Goal: Task Accomplishment & Management: Complete application form

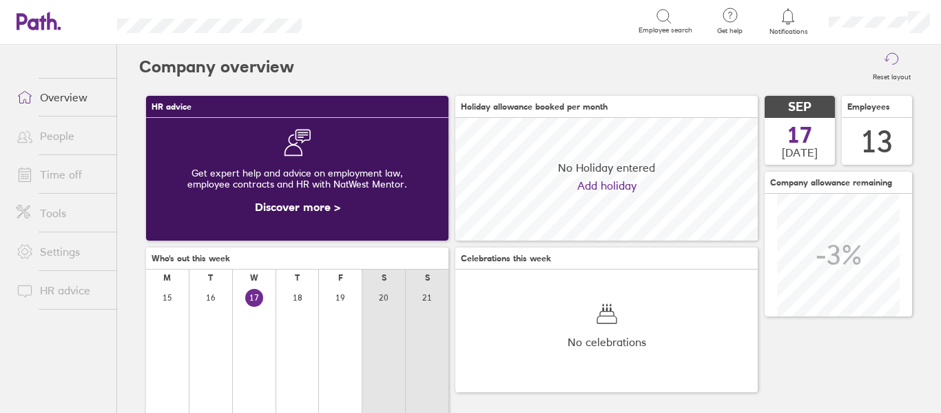
scroll to position [123, 302]
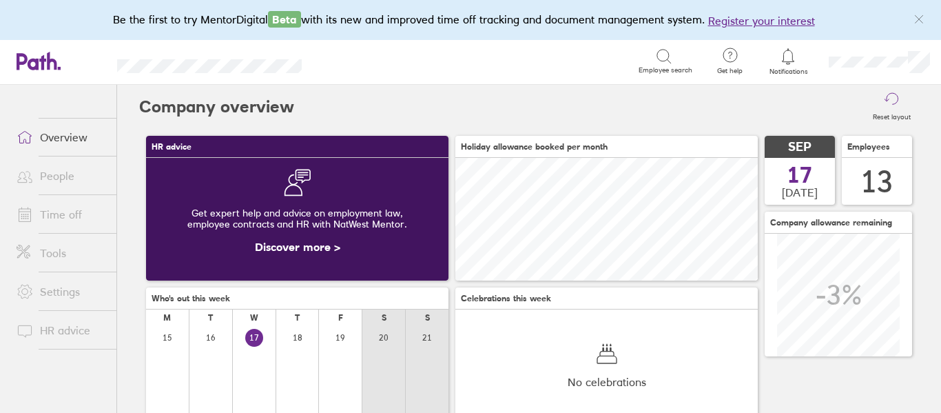
click at [54, 177] on link "People" at bounding box center [61, 176] width 111 height 28
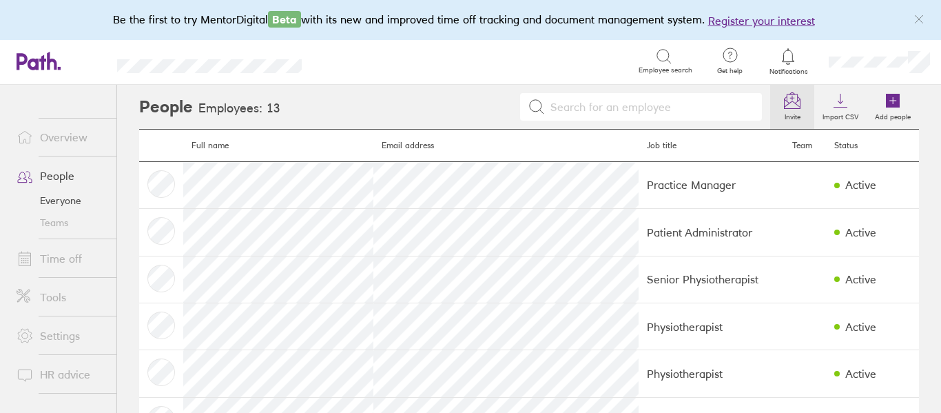
click at [798, 96] on icon at bounding box center [792, 100] width 17 height 17
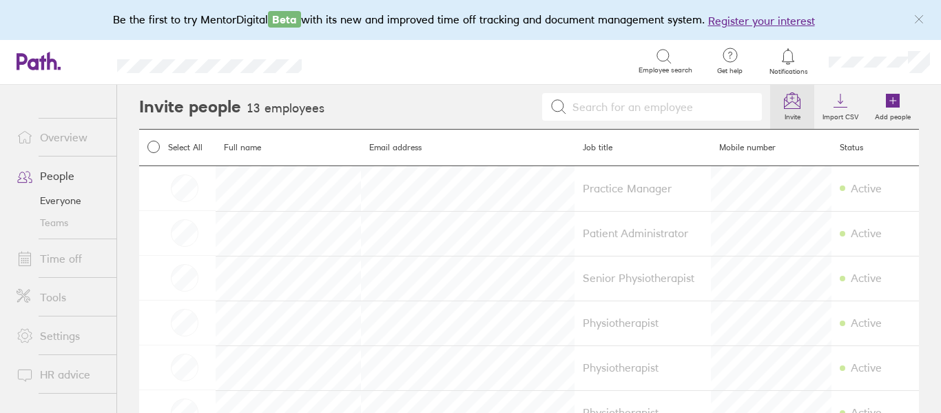
click at [793, 110] on label "Invite" at bounding box center [792, 115] width 32 height 12
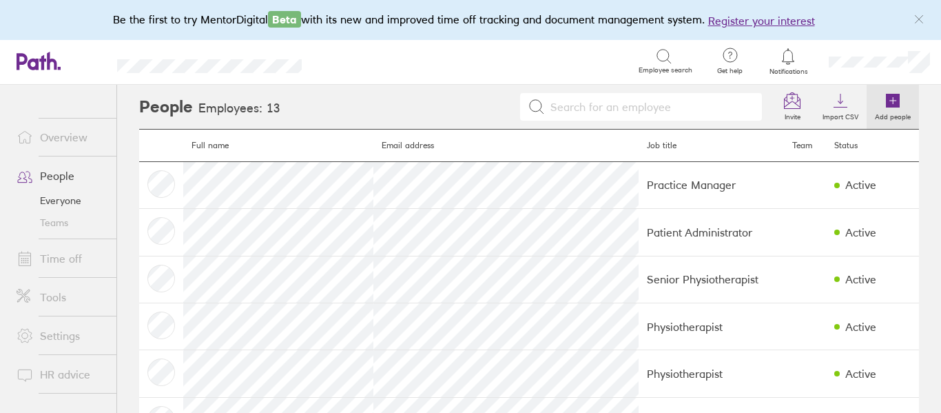
click at [883, 101] on link "Add people" at bounding box center [892, 107] width 52 height 44
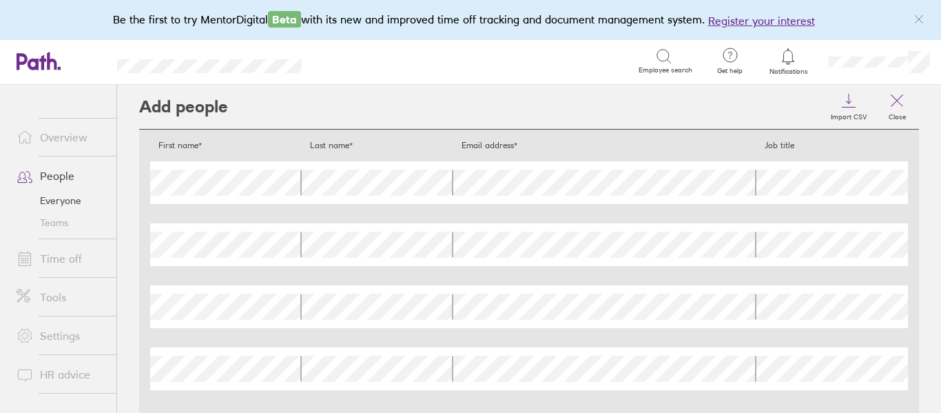
scroll to position [96, 0]
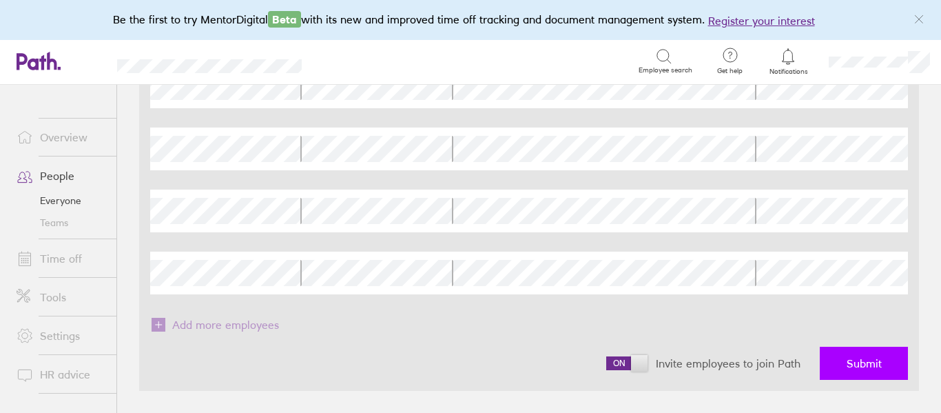
click at [855, 368] on span "Submit" at bounding box center [863, 363] width 35 height 12
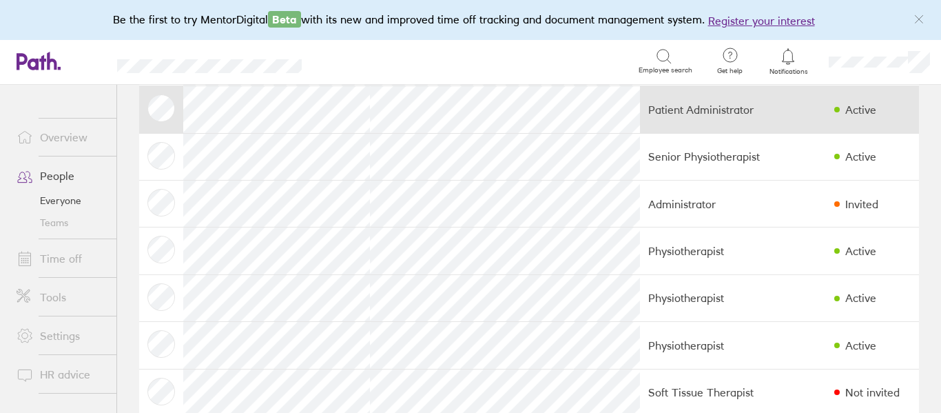
scroll to position [122, 0]
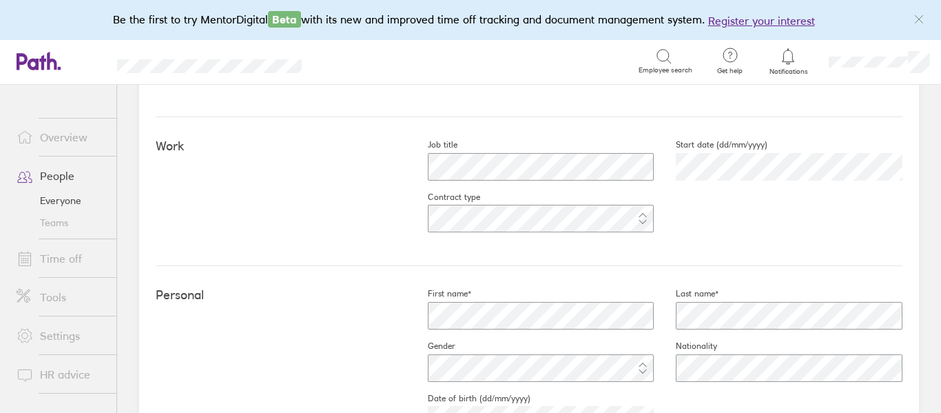
scroll to position [219, 0]
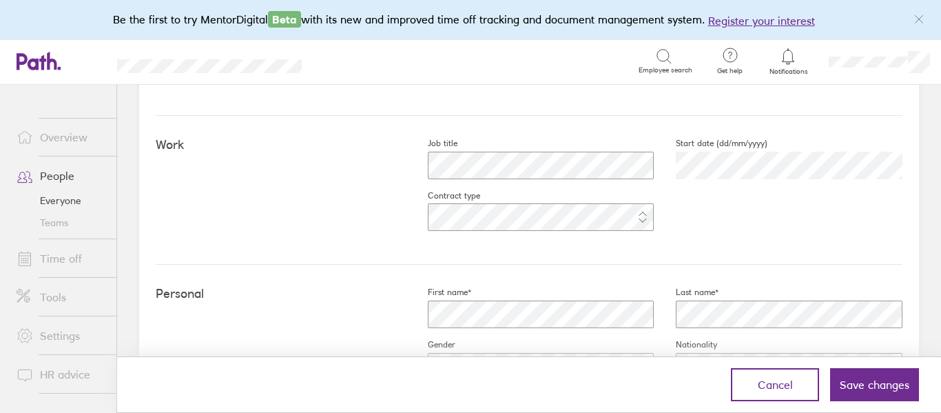
click at [715, 208] on div "Job title Start date (dd/mm/yyyy) [DATE] Contract type" at bounding box center [654, 190] width 497 height 104
click at [375, 214] on div "Work Job title Start date (dd/mm/yyyy) [DATE] Contract type" at bounding box center [529, 190] width 747 height 149
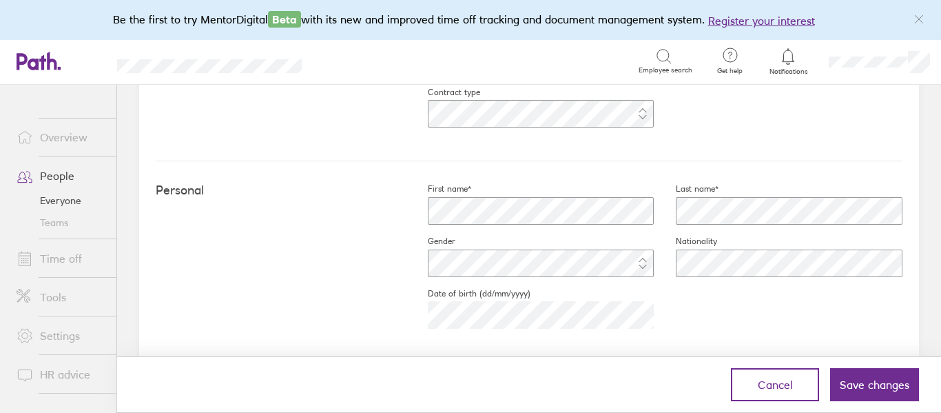
scroll to position [324, 0]
click at [340, 289] on div "Personal First name* Last name* Gender Nationality Date of birth (dd/mm/yyyy) […" at bounding box center [529, 260] width 747 height 201
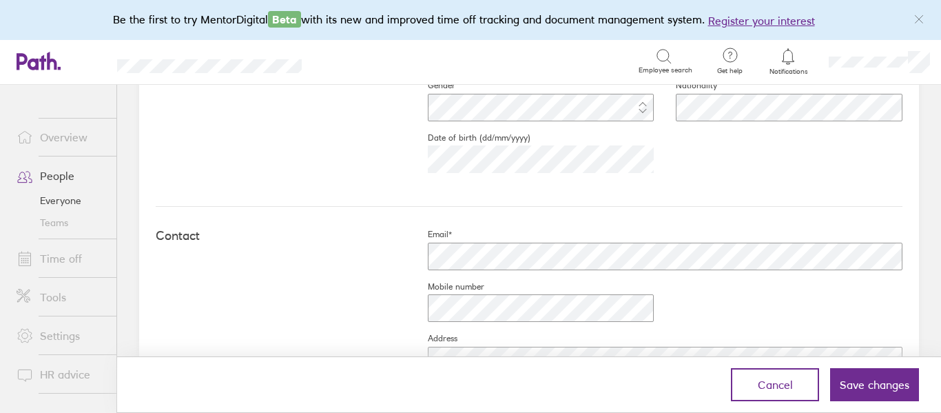
scroll to position [554, 0]
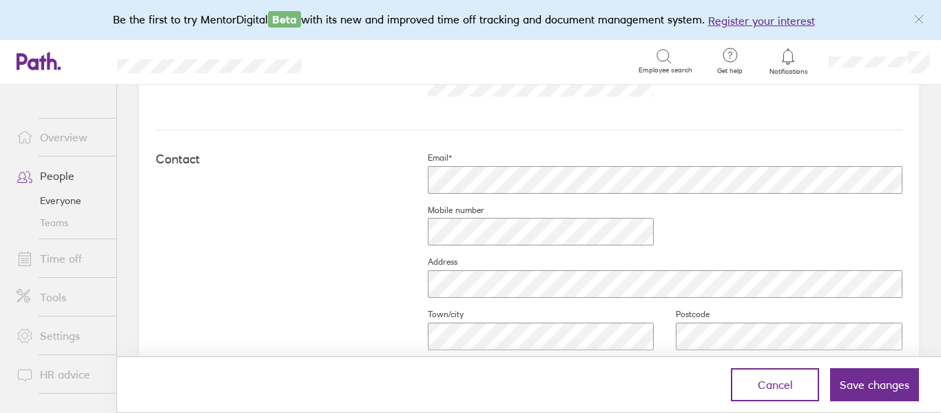
click at [300, 277] on div "Contact Email* Mobile number Address Town/city Postcode Country" at bounding box center [529, 282] width 747 height 305
click at [227, 302] on div "Contact Email* Mobile number Address Town/city Postcode Country" at bounding box center [529, 282] width 747 height 305
click at [359, 310] on div "Contact Email* Mobile number Address Town/city Postcode Country" at bounding box center [529, 282] width 747 height 305
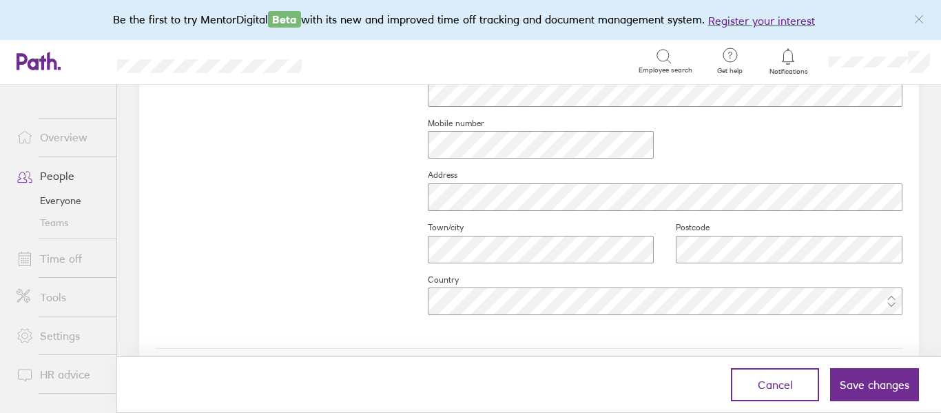
click at [389, 246] on div "Contact Email* Mobile number Address Town/city Postcode Country" at bounding box center [529, 195] width 747 height 305
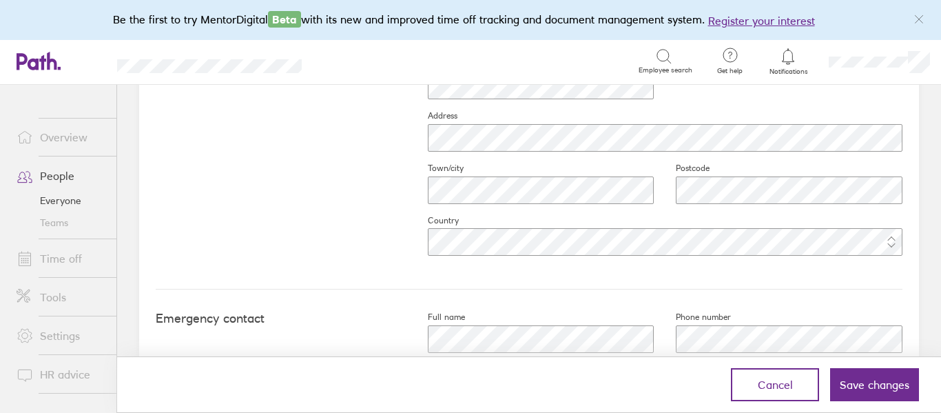
scroll to position [709, 0]
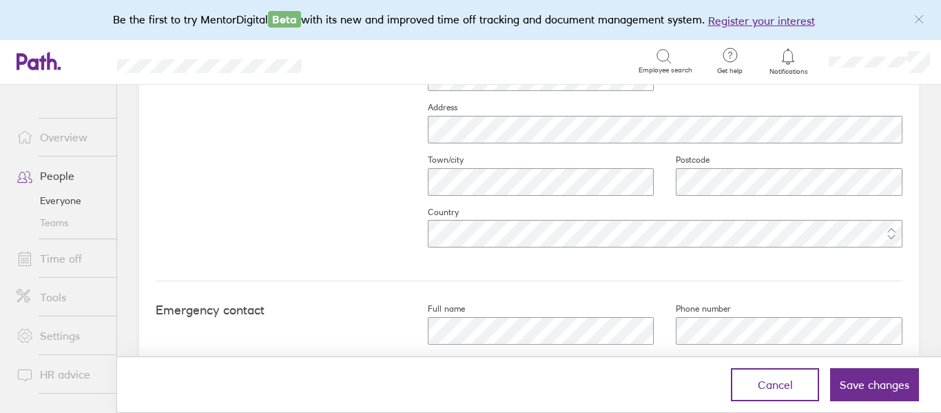
click at [320, 301] on div "Emergency contact Full name Phone number" at bounding box center [529, 329] width 747 height 97
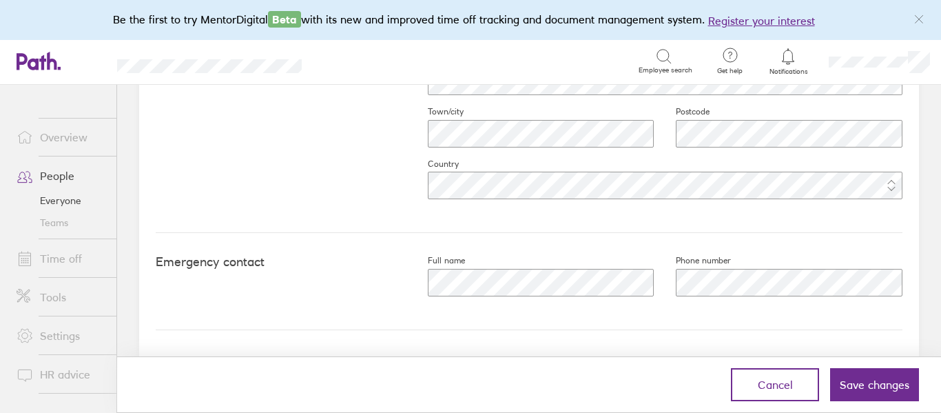
click at [313, 264] on h4 "Emergency contact" at bounding box center [281, 262] width 250 height 14
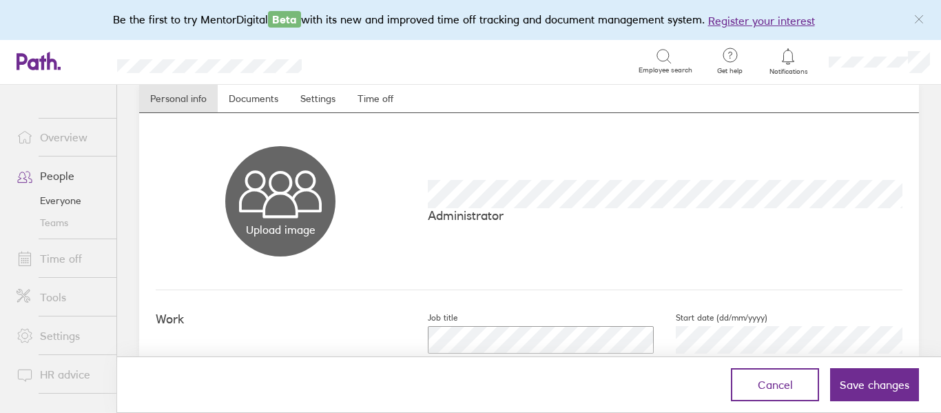
scroll to position [0, 0]
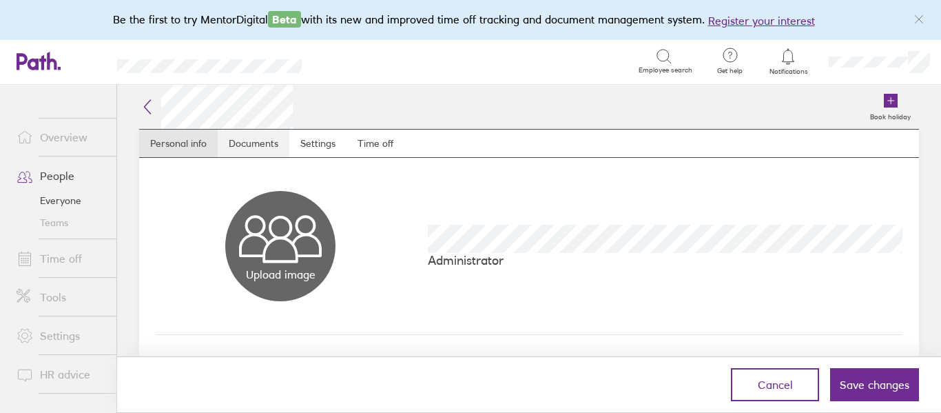
click at [251, 145] on link "Documents" at bounding box center [254, 143] width 72 height 28
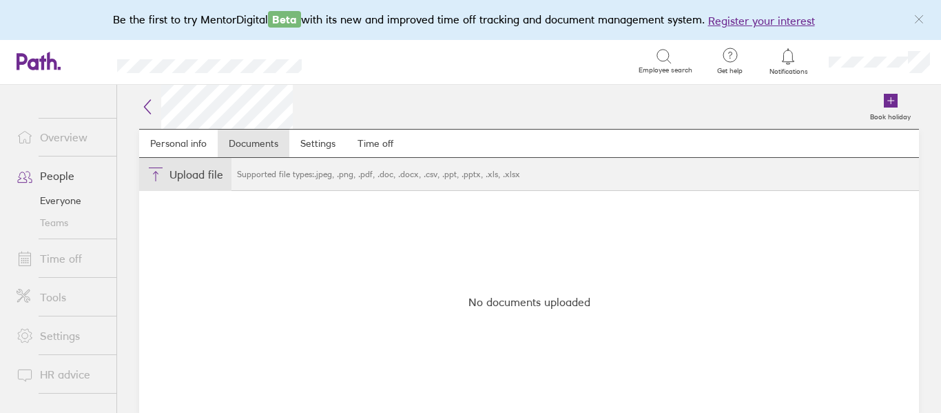
click at [191, 178] on button "Choose files" at bounding box center [185, 174] width 92 height 33
type input "C:\fakepath\[DEMOGRAPHIC_DATA] [PERSON_NAME] copy.docx"
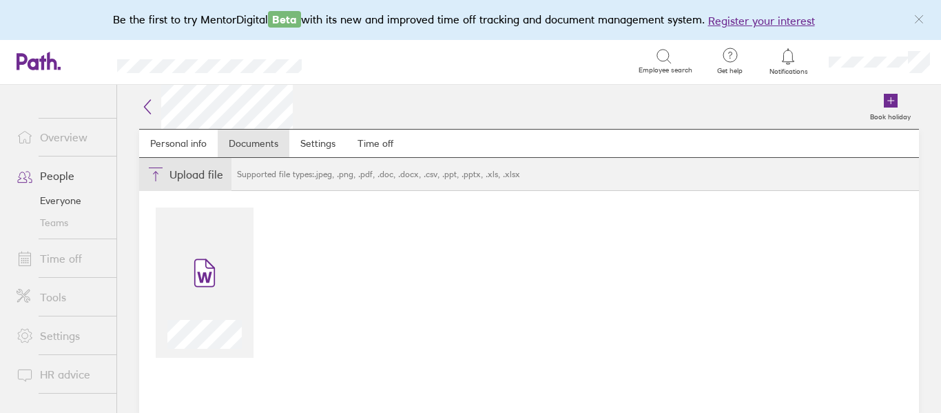
click at [185, 174] on button "Choose files" at bounding box center [185, 174] width 92 height 33
type input "C:\fakepath\recover physio new starter form.docx"
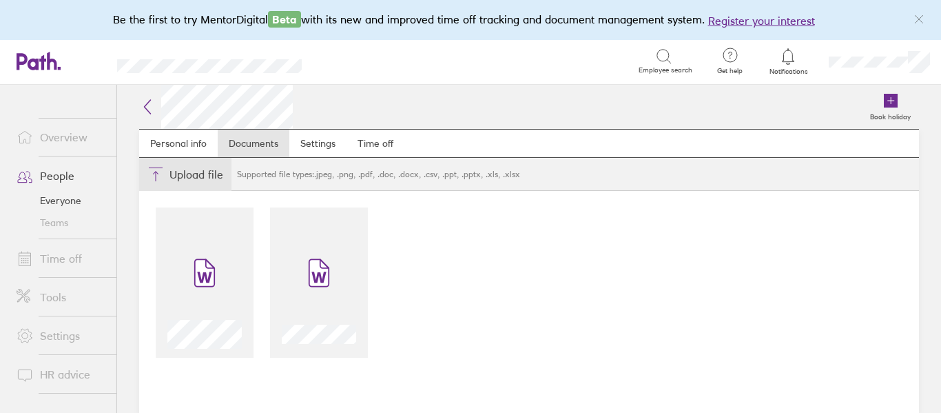
click at [194, 175] on button "Choose files" at bounding box center [185, 174] width 92 height 33
type input "C:\fakepath\IMG_2152.jpeg"
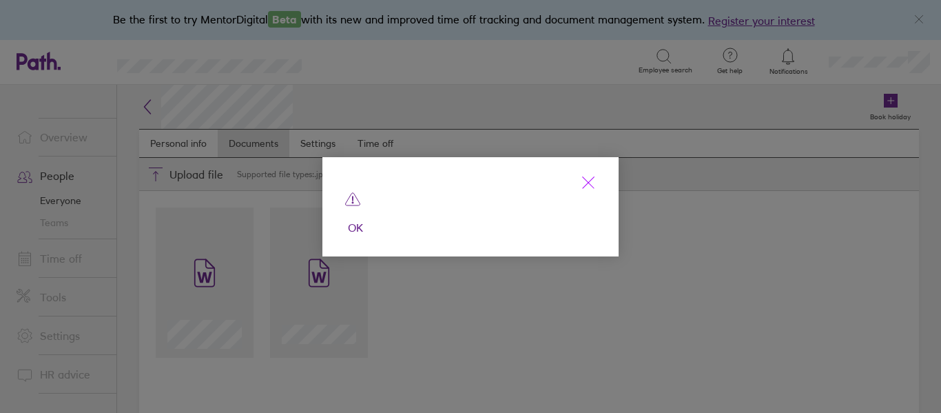
click at [592, 184] on icon "link" at bounding box center [588, 182] width 17 height 17
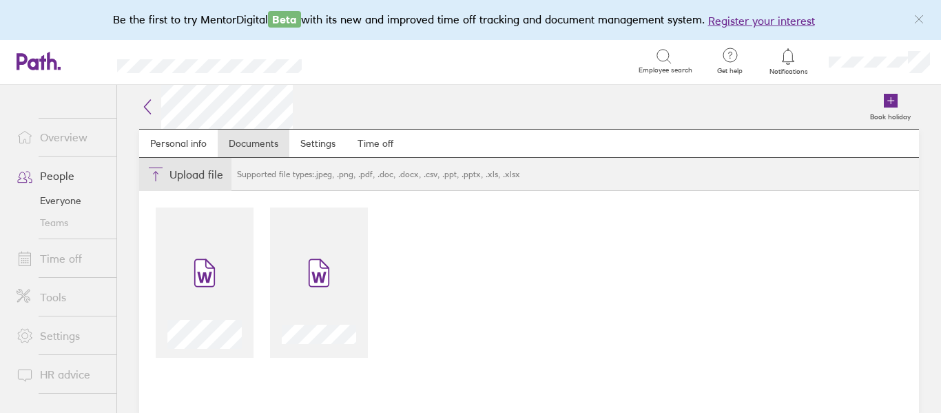
click at [205, 172] on button "Choose files" at bounding box center [185, 174] width 92 height 33
type input "C:\fakepath\processed-80B24DF8-C365-49D0-BF2F-E3D93836F9EA.jpeg"
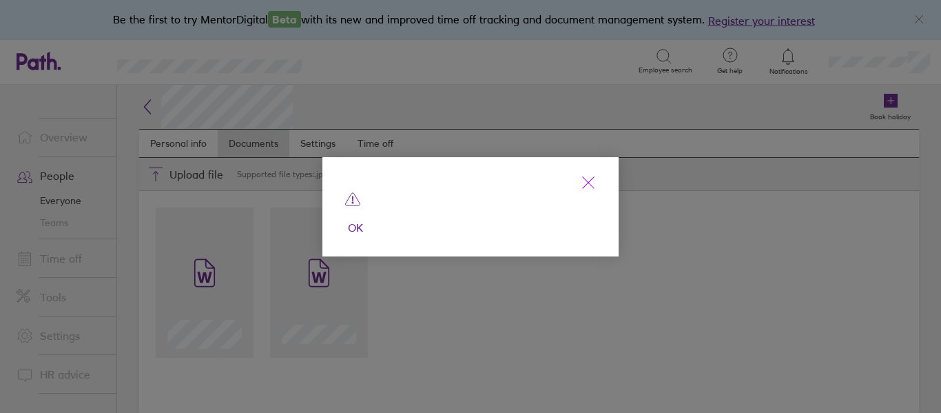
click at [586, 183] on icon "link" at bounding box center [588, 182] width 17 height 17
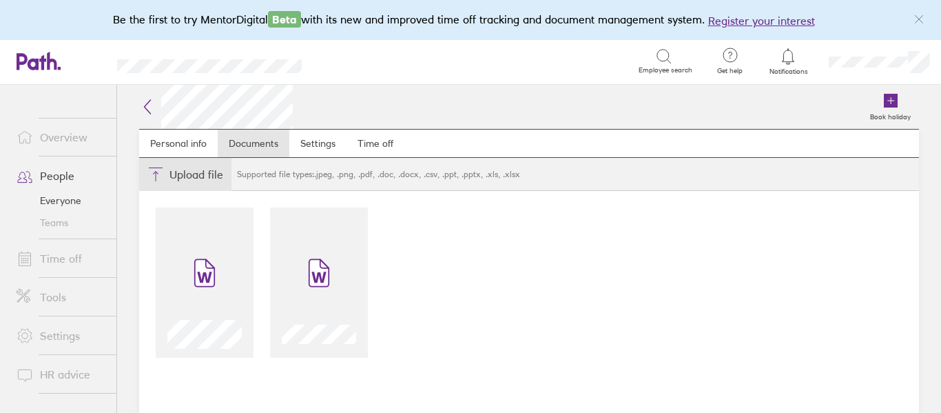
click at [192, 170] on button "Choose files" at bounding box center [185, 174] width 92 height 33
type input "C:\fakepath\IMG_2152.jpeg"
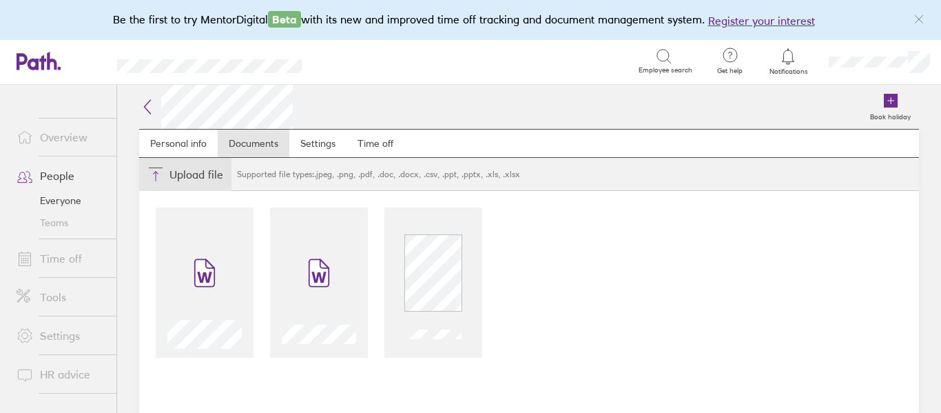
click at [187, 177] on button "Choose files" at bounding box center [185, 174] width 92 height 33
type input "C:\fakepath\processed-80B24DF8-C365-49D0-BF2F-E3D93836F9EA.jpeg"
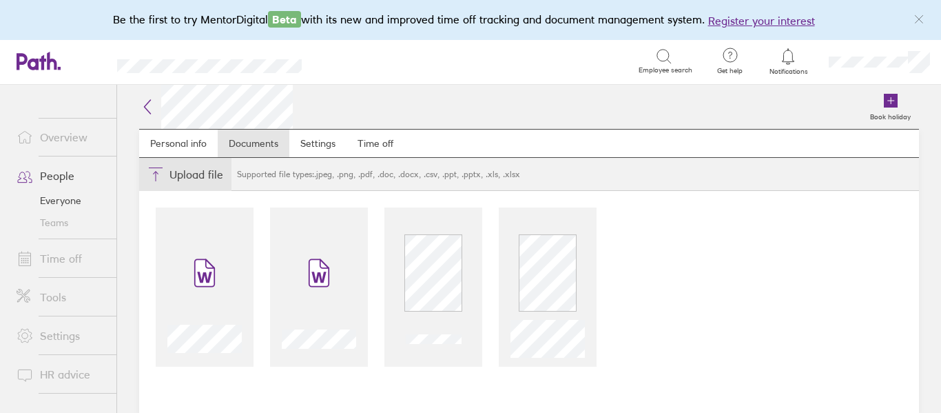
click at [182, 179] on button "Choose files" at bounding box center [185, 174] width 92 height 33
type input "C:\fakepath\Employee Handbook v.3.pdf"
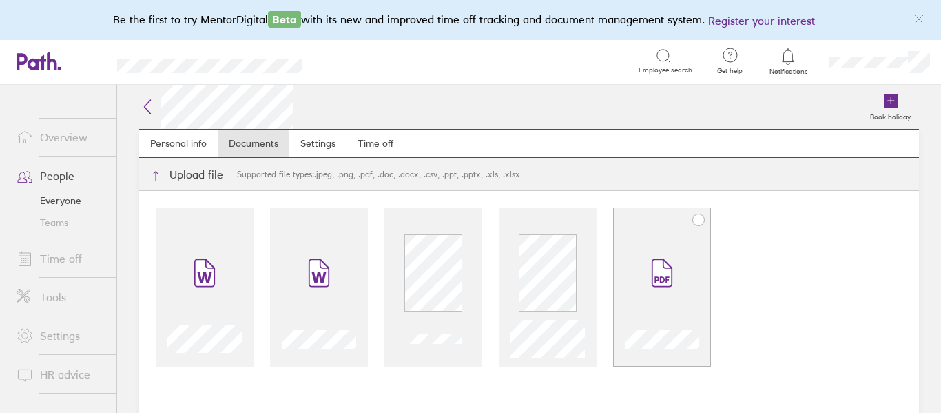
click at [663, 271] on icon at bounding box center [661, 273] width 19 height 27
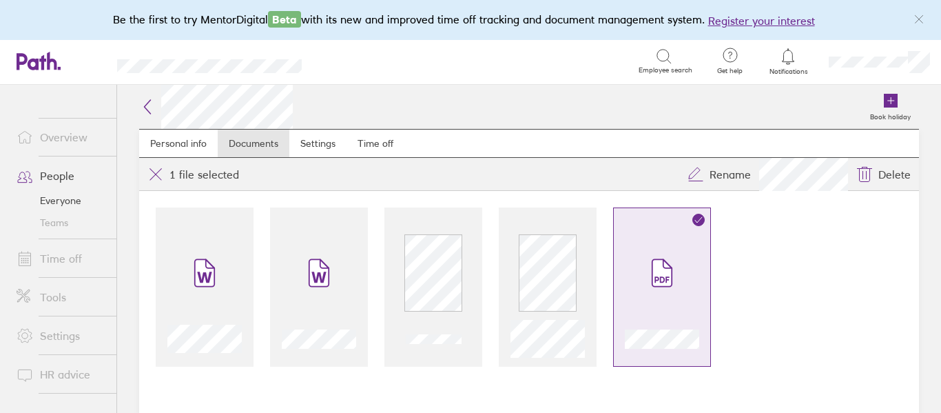
click at [64, 178] on link "People" at bounding box center [61, 176] width 111 height 28
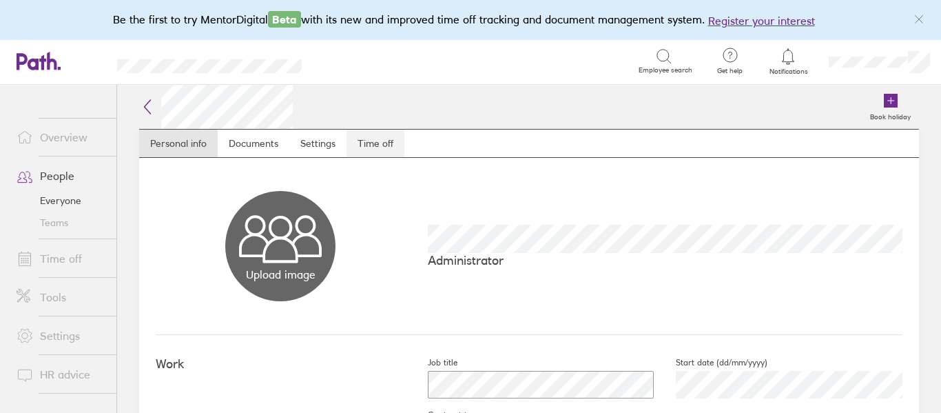
click at [378, 140] on link "Time off" at bounding box center [375, 143] width 58 height 28
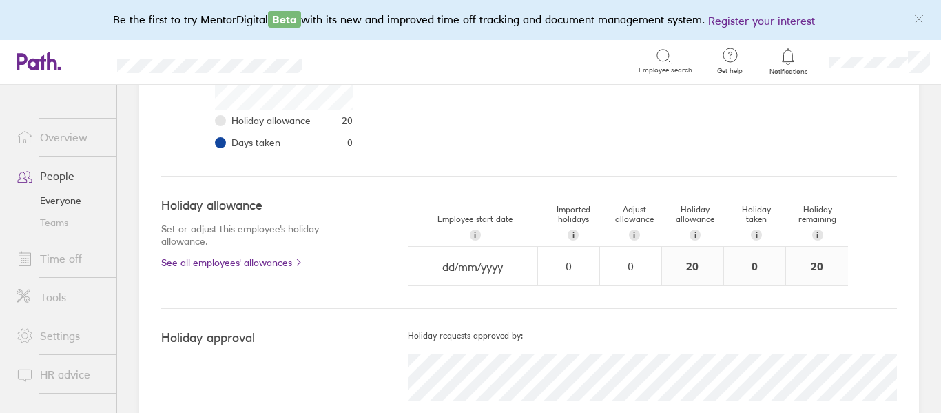
scroll to position [326, 0]
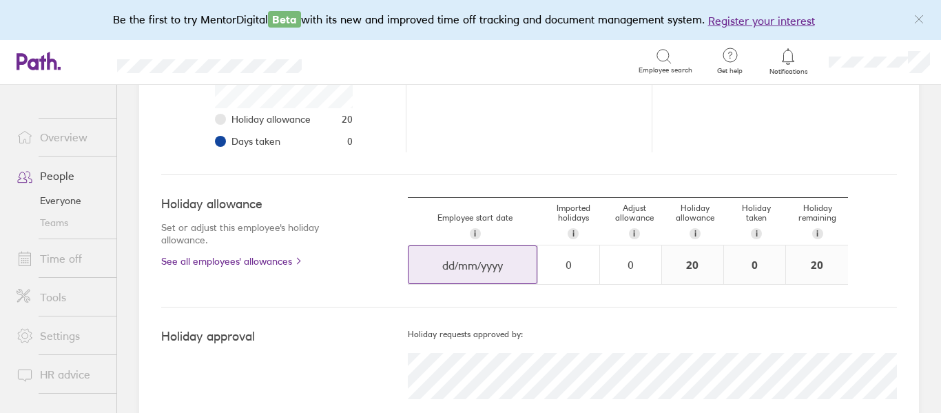
click at [461, 271] on input "dd/mm/yyyy" at bounding box center [472, 265] width 128 height 39
select select "August"
select select "2025"
select select "September"
select select "2025"
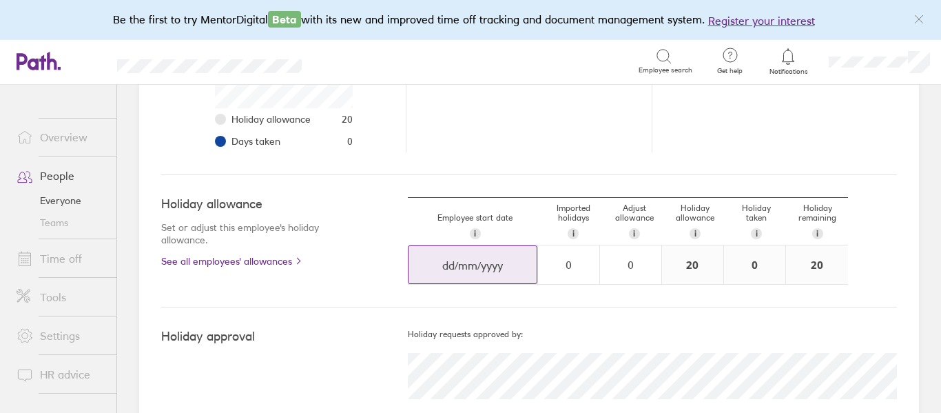
select select "October"
select select "2025"
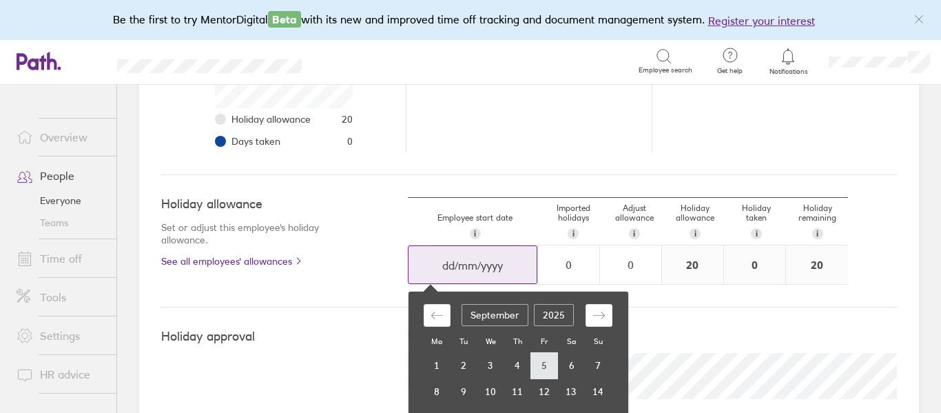
scroll to position [406, 0]
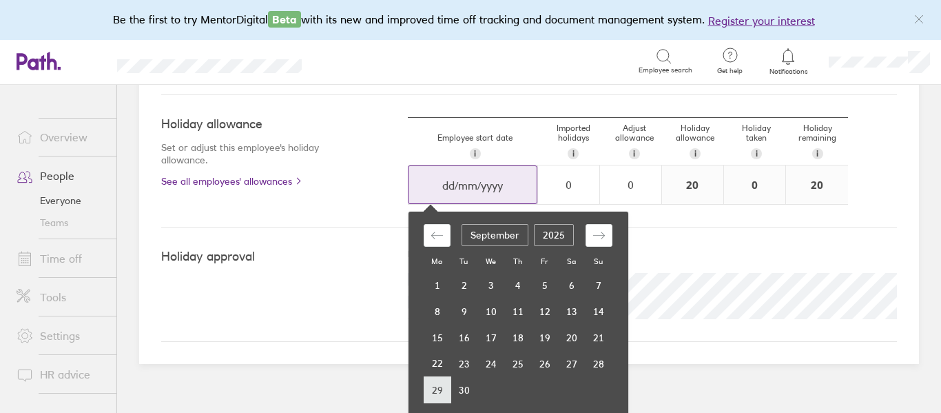
click at [433, 388] on td "29" at bounding box center [437, 390] width 27 height 26
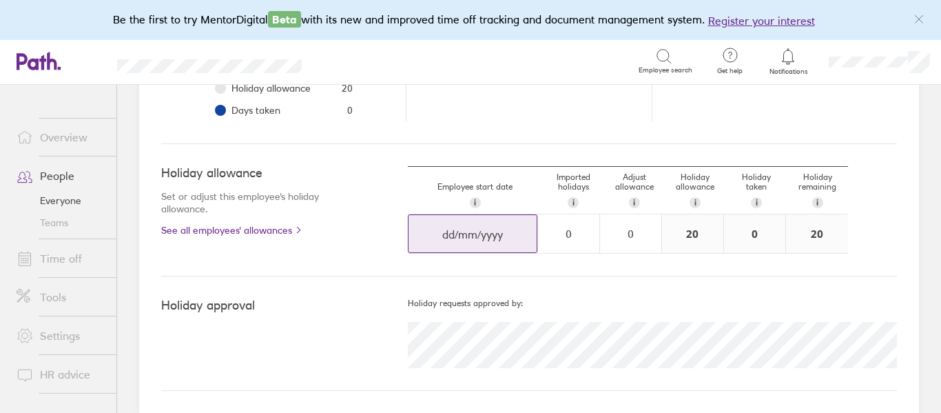
scroll to position [357, 0]
type input "[DATE]"
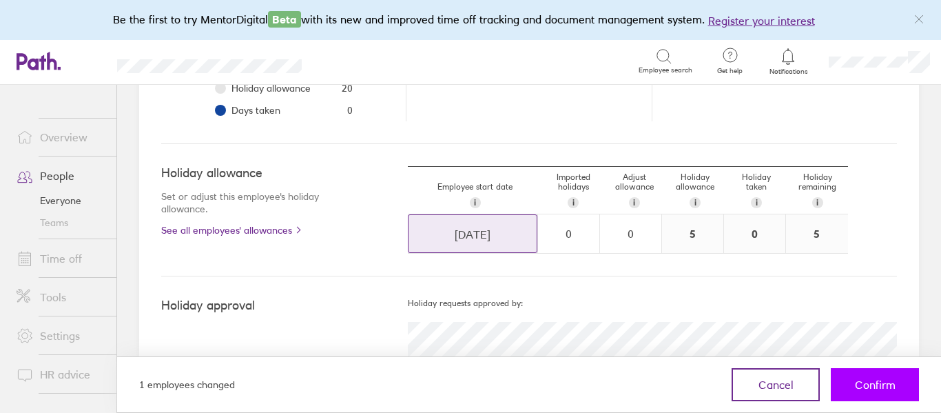
click at [860, 382] on span "Confirm" at bounding box center [875, 384] width 41 height 12
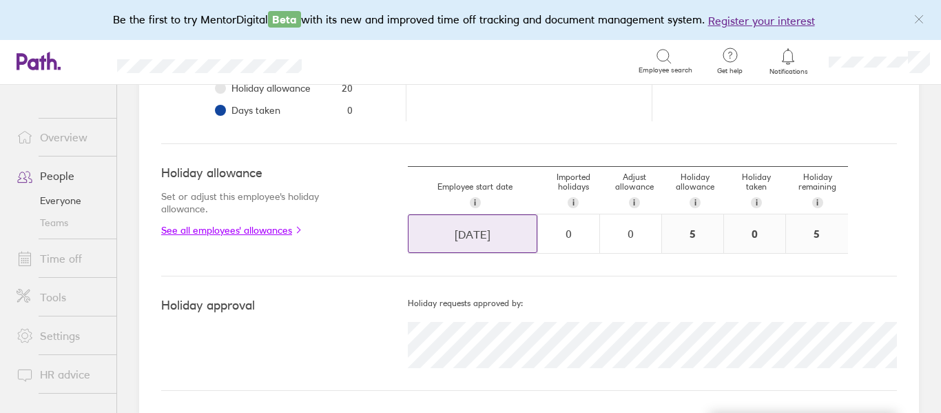
click at [243, 232] on link "See all employees' allowances" at bounding box center [256, 230] width 191 height 11
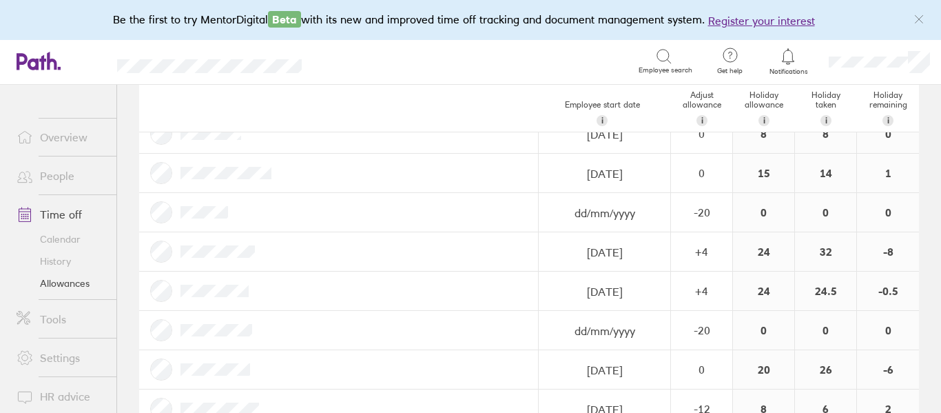
scroll to position [287, 0]
click at [694, 207] on div "-20" at bounding box center [702, 213] width 60 height 12
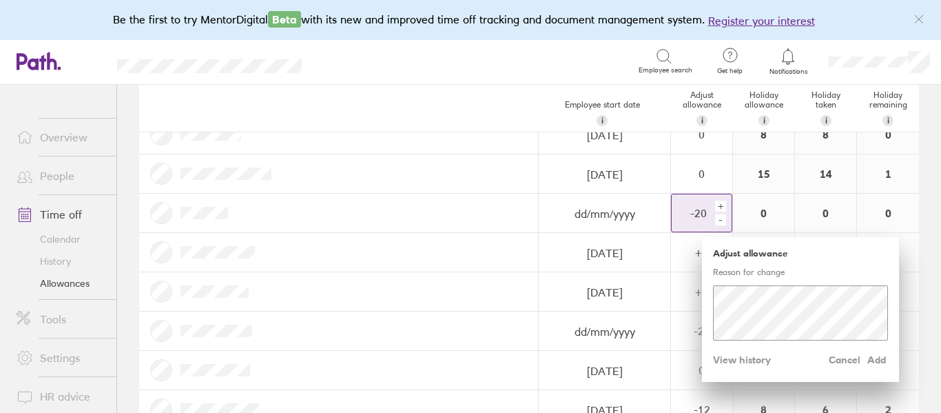
click at [720, 222] on div "-" at bounding box center [720, 219] width 11 height 11
click at [718, 205] on div "+" at bounding box center [720, 205] width 11 height 11
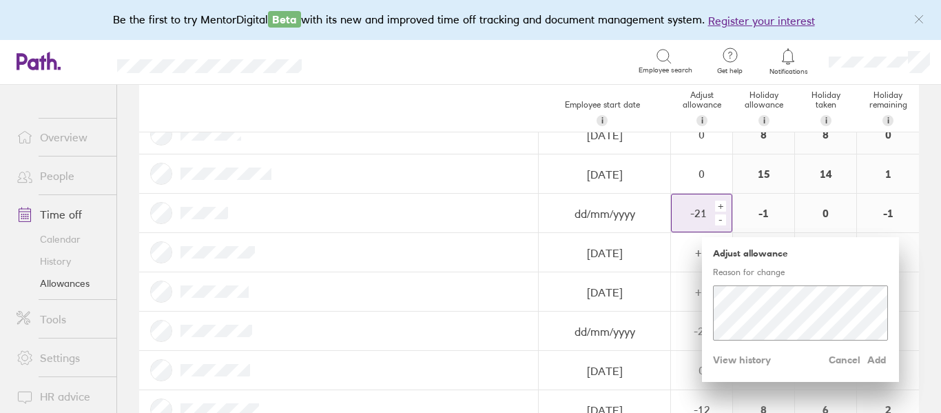
click at [718, 205] on div "+" at bounding box center [720, 205] width 11 height 11
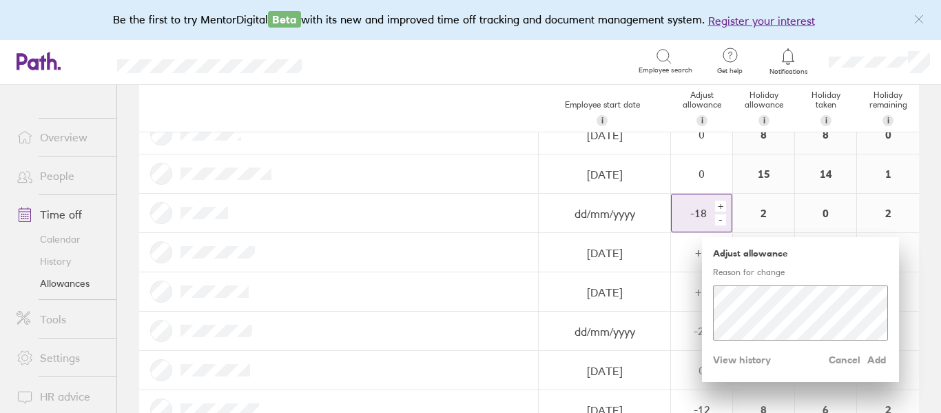
click at [718, 205] on div "+" at bounding box center [720, 205] width 11 height 11
click at [721, 220] on div "-" at bounding box center [720, 219] width 11 height 11
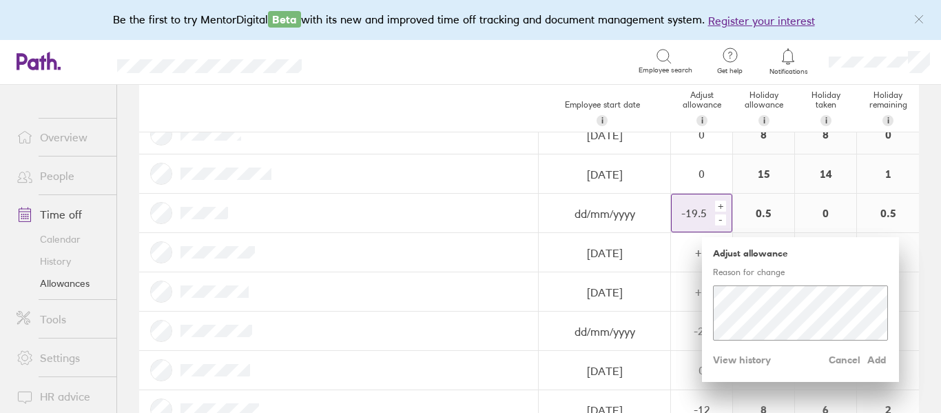
click at [721, 220] on div "-" at bounding box center [720, 219] width 11 height 11
click at [842, 355] on span "Cancel" at bounding box center [845, 360] width 32 height 22
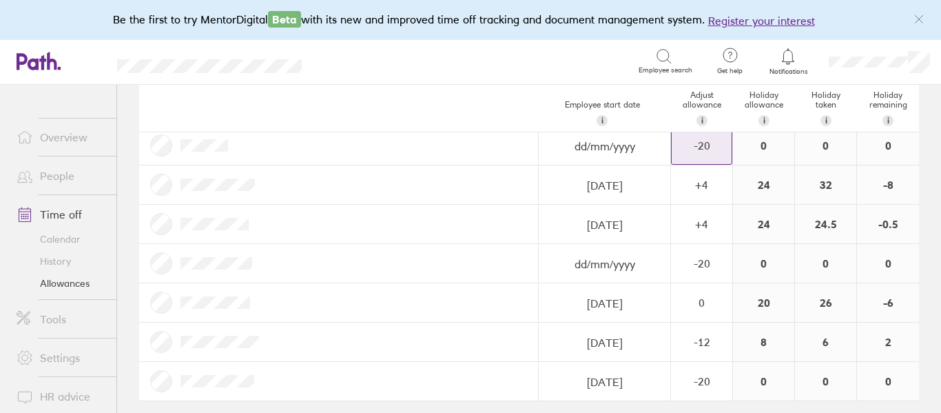
scroll to position [0, 0]
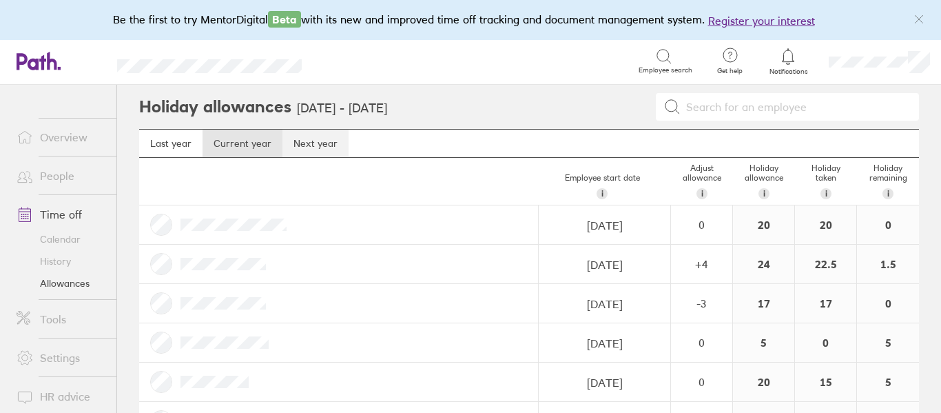
click at [314, 142] on link "Next year" at bounding box center [315, 143] width 66 height 28
click at [67, 208] on link "Time off" at bounding box center [61, 214] width 111 height 28
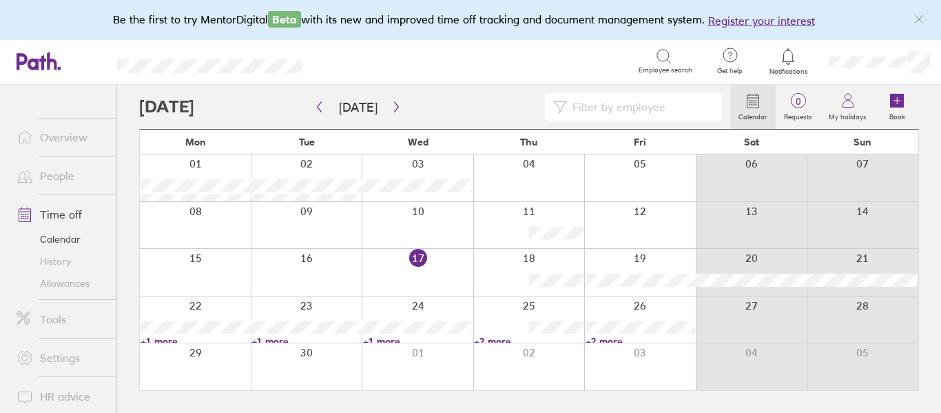
click at [48, 174] on link "People" at bounding box center [61, 176] width 111 height 28
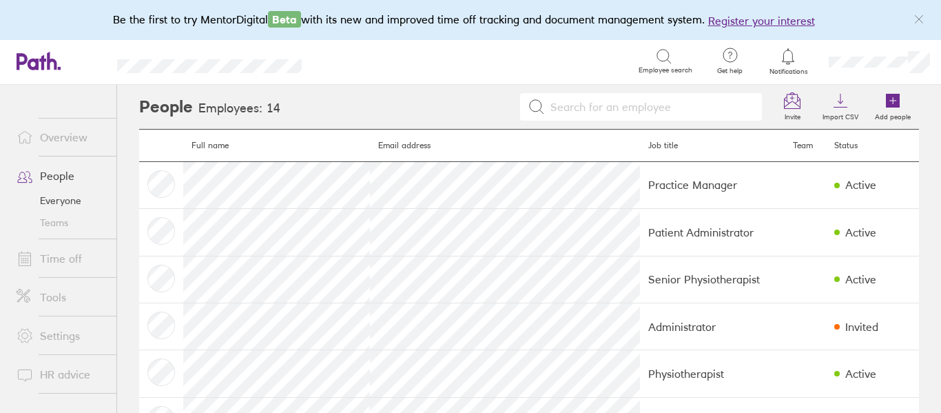
click at [71, 135] on link "Overview" at bounding box center [61, 137] width 111 height 28
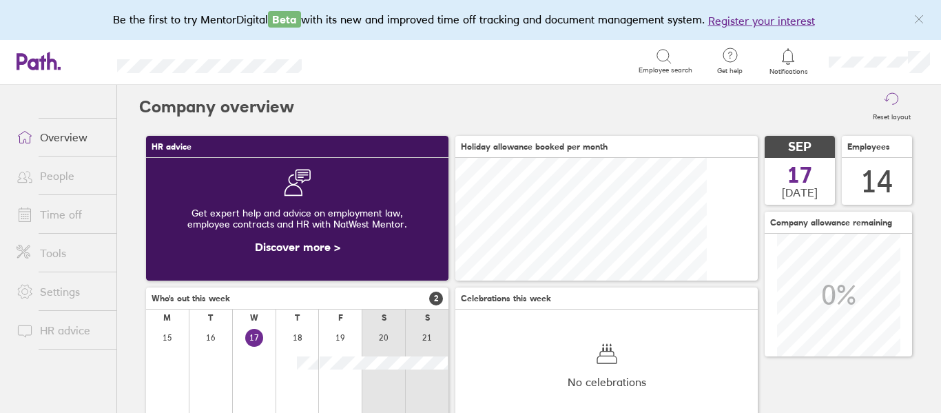
scroll to position [123, 123]
click at [67, 216] on link "Time off" at bounding box center [61, 214] width 111 height 28
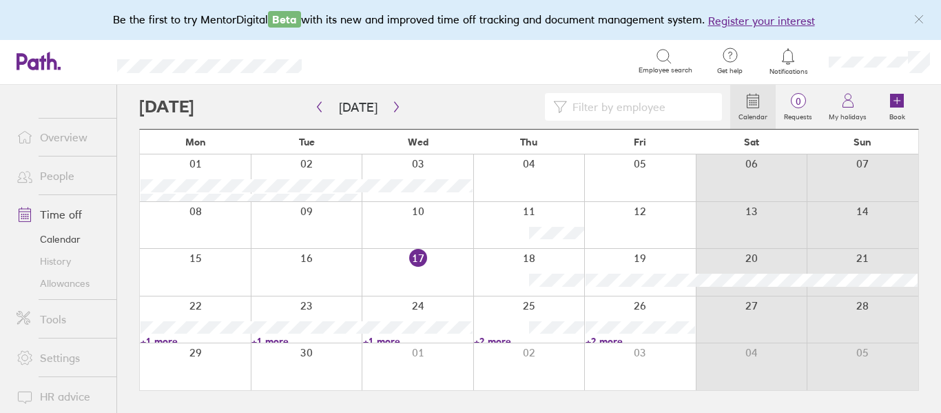
click at [933, 187] on div "Calendar 0 Requests My holidays Book [DATE] [DATE] Mon Tue Wed Thu Fri Sat Sun …" at bounding box center [529, 249] width 824 height 328
click at [391, 105] on icon "button" at bounding box center [396, 106] width 10 height 11
click at [318, 108] on icon "button" at bounding box center [320, 107] width 4 height 10
click at [489, 338] on link "+2 more" at bounding box center [529, 341] width 110 height 12
click at [599, 339] on link "+2 more" at bounding box center [640, 341] width 110 height 12
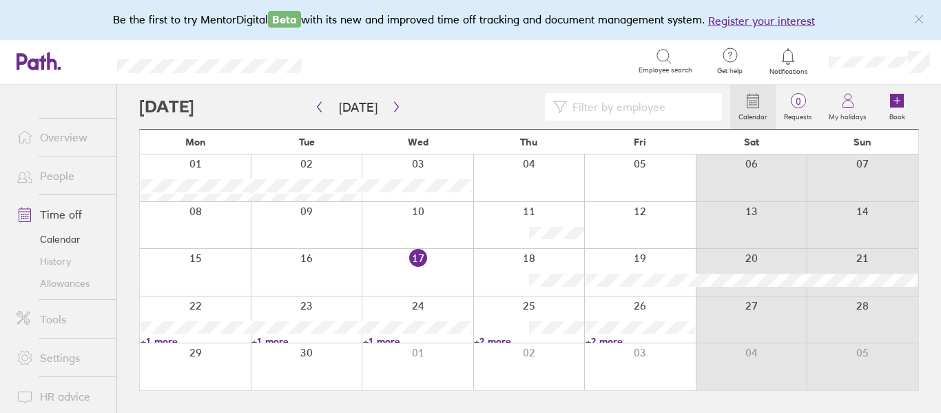
click at [599, 339] on link "+2 more" at bounding box center [640, 341] width 110 height 12
click at [392, 107] on icon "button" at bounding box center [396, 106] width 10 height 11
